Goal: Task Accomplishment & Management: Manage account settings

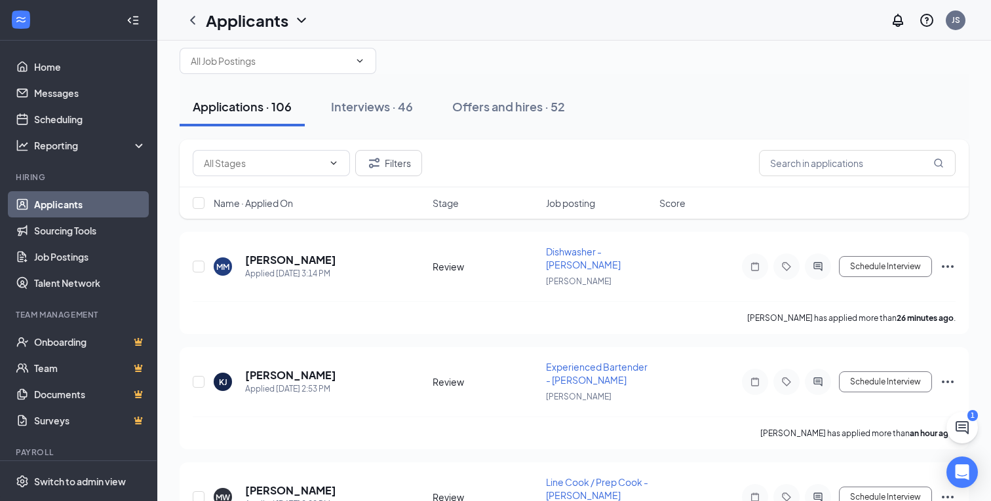
scroll to position [5, 0]
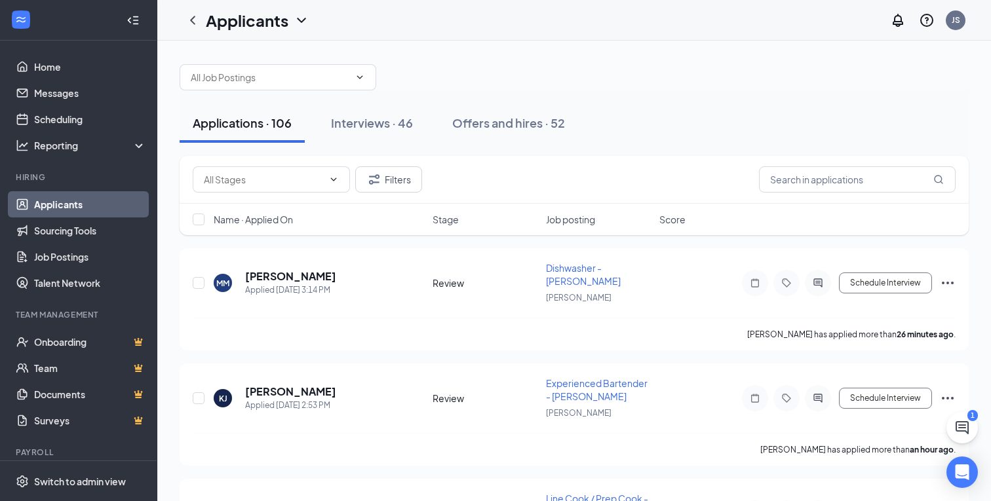
click at [677, 85] on div at bounding box center [574, 70] width 789 height 39
click at [52, 95] on link "Messages" at bounding box center [90, 93] width 112 height 26
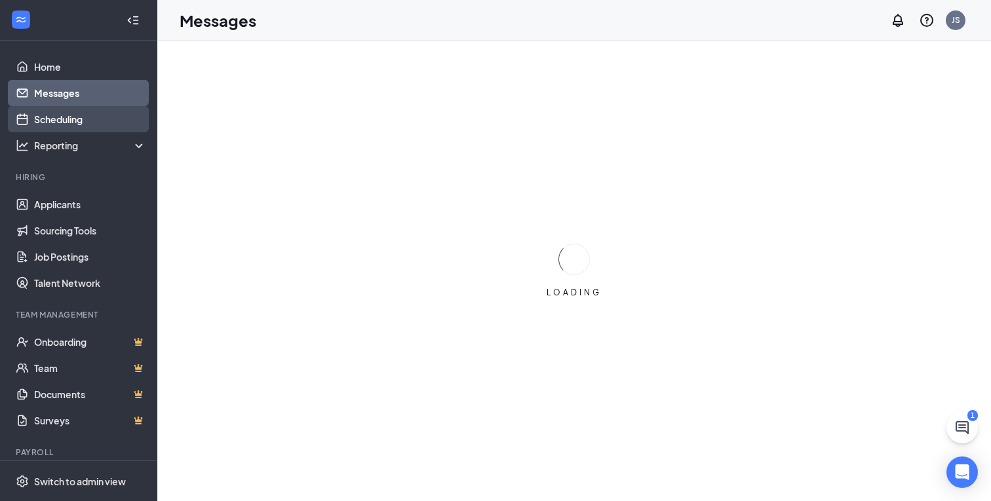
click at [52, 116] on link "Scheduling" at bounding box center [90, 119] width 112 height 26
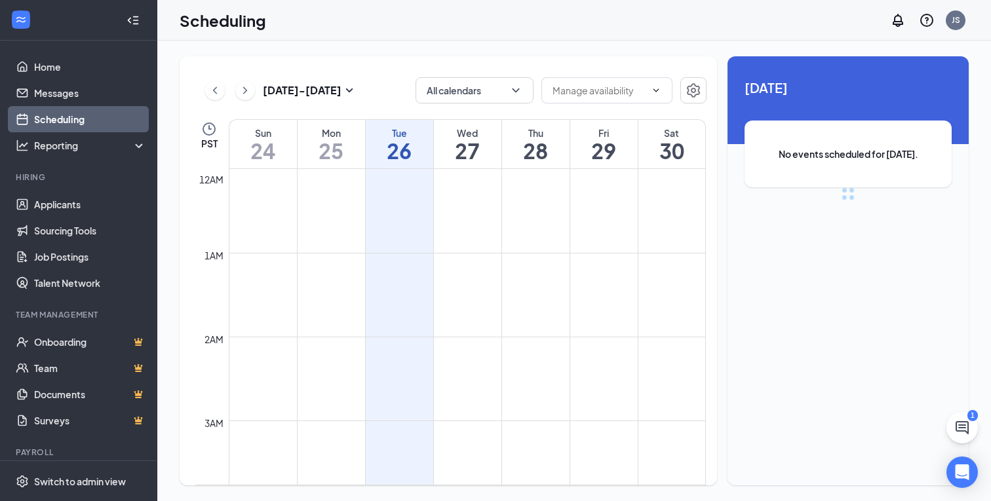
scroll to position [644, 0]
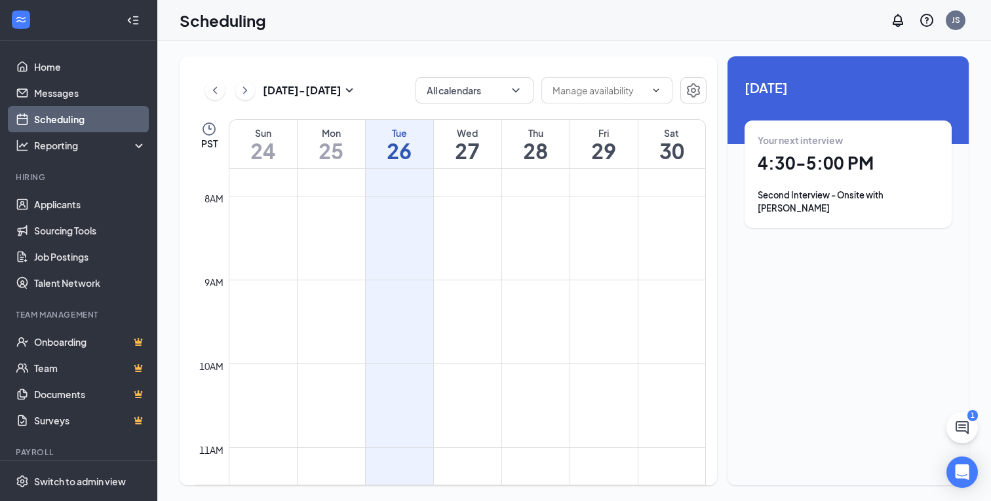
click at [880, 166] on h1 "4:30 - 5:00 PM" at bounding box center [847, 163] width 181 height 22
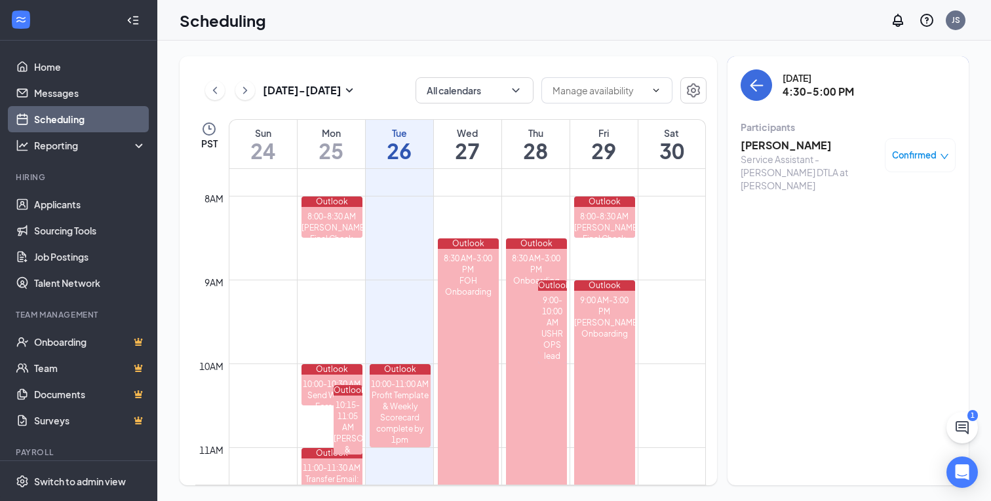
click at [778, 156] on div "Service Assistant - [PERSON_NAME] DTLA at [PERSON_NAME]" at bounding box center [809, 172] width 138 height 39
click at [784, 146] on h3 "[PERSON_NAME]" at bounding box center [809, 145] width 138 height 14
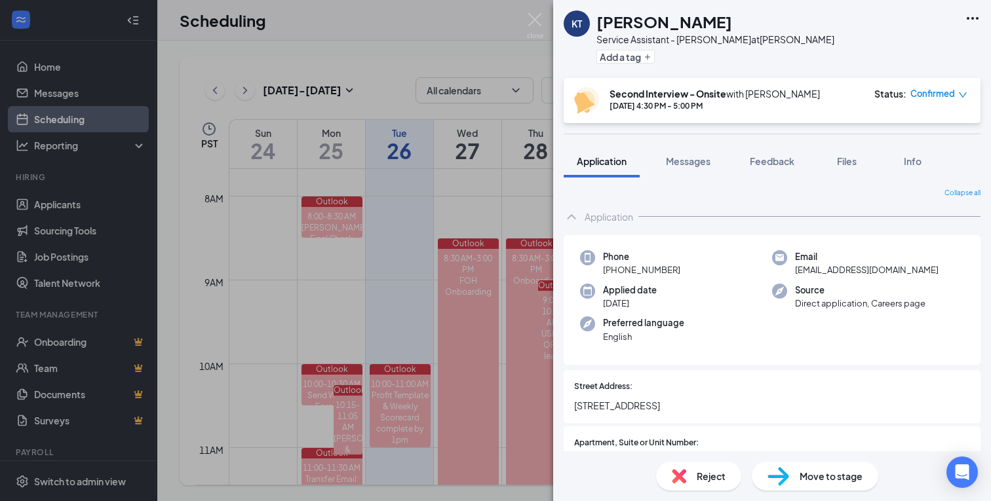
click at [974, 18] on icon "Ellipses" at bounding box center [972, 18] width 16 height 16
click at [901, 47] on link "View full application" at bounding box center [873, 42] width 85 height 14
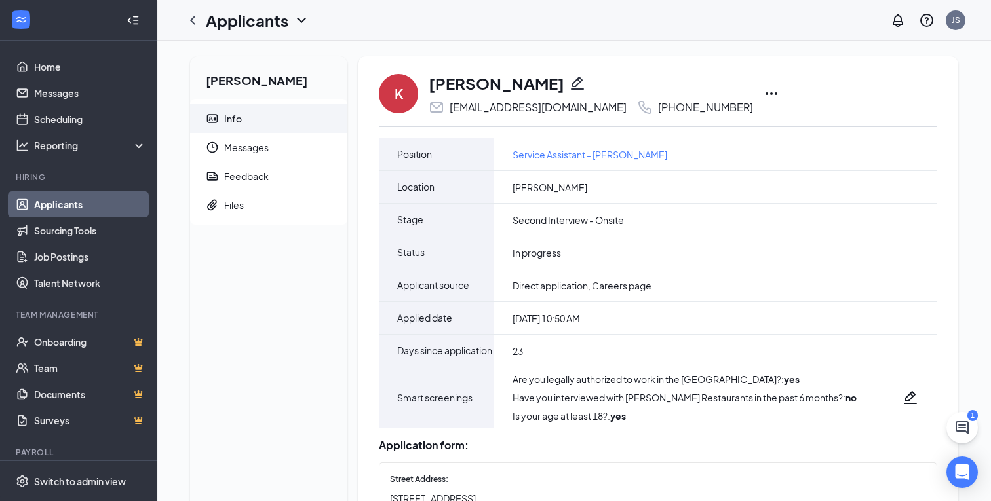
click at [763, 95] on icon "Ellipses" at bounding box center [771, 94] width 16 height 16
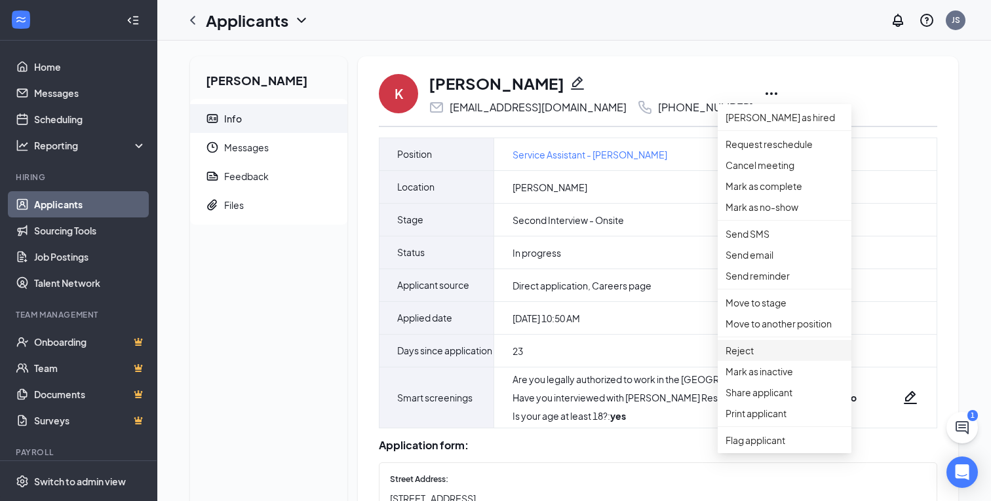
scroll to position [98, 0]
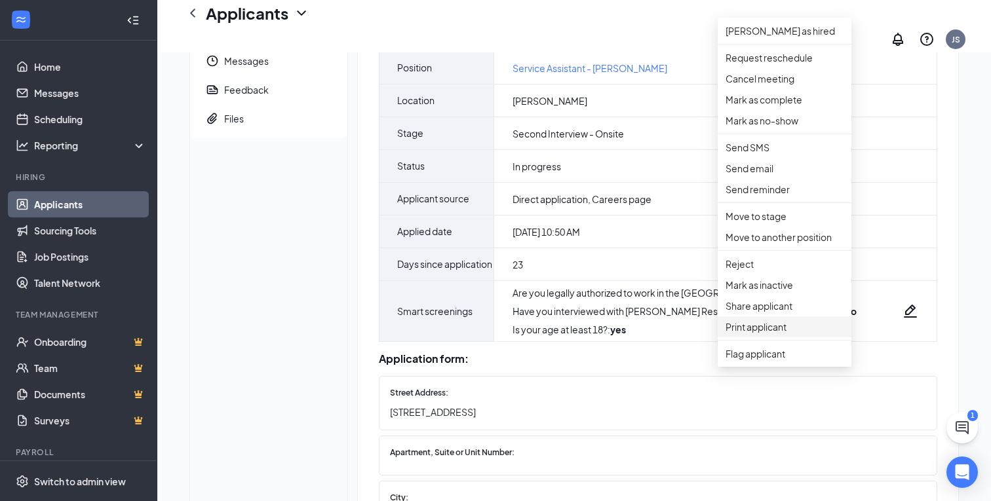
click at [775, 334] on p "Print applicant" at bounding box center [784, 327] width 118 height 14
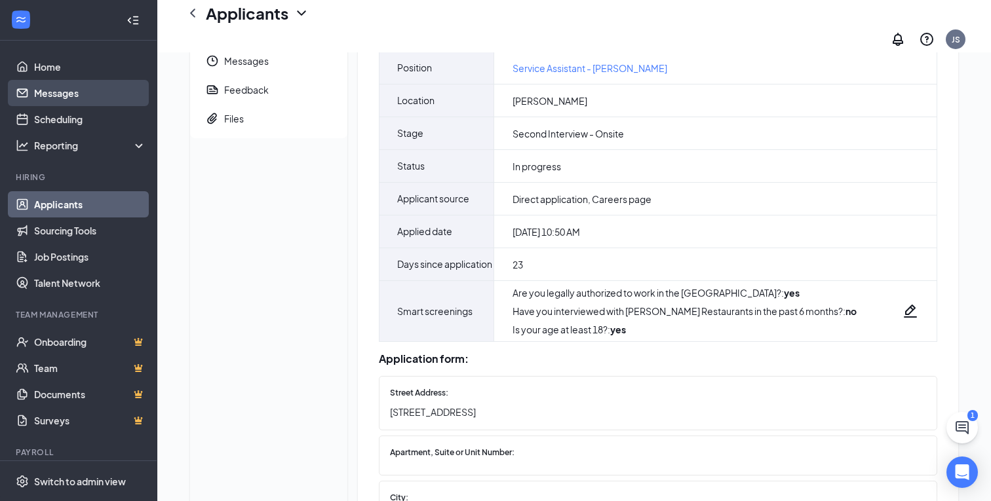
click at [66, 96] on link "Messages" at bounding box center [90, 93] width 112 height 26
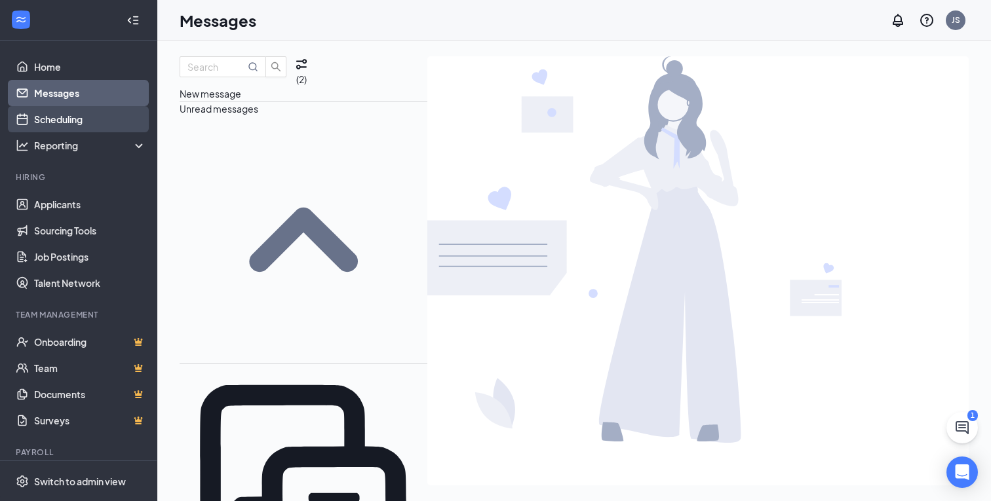
click at [52, 122] on link "Scheduling" at bounding box center [90, 119] width 112 height 26
